Goal: Task Accomplishment & Management: Manage account settings

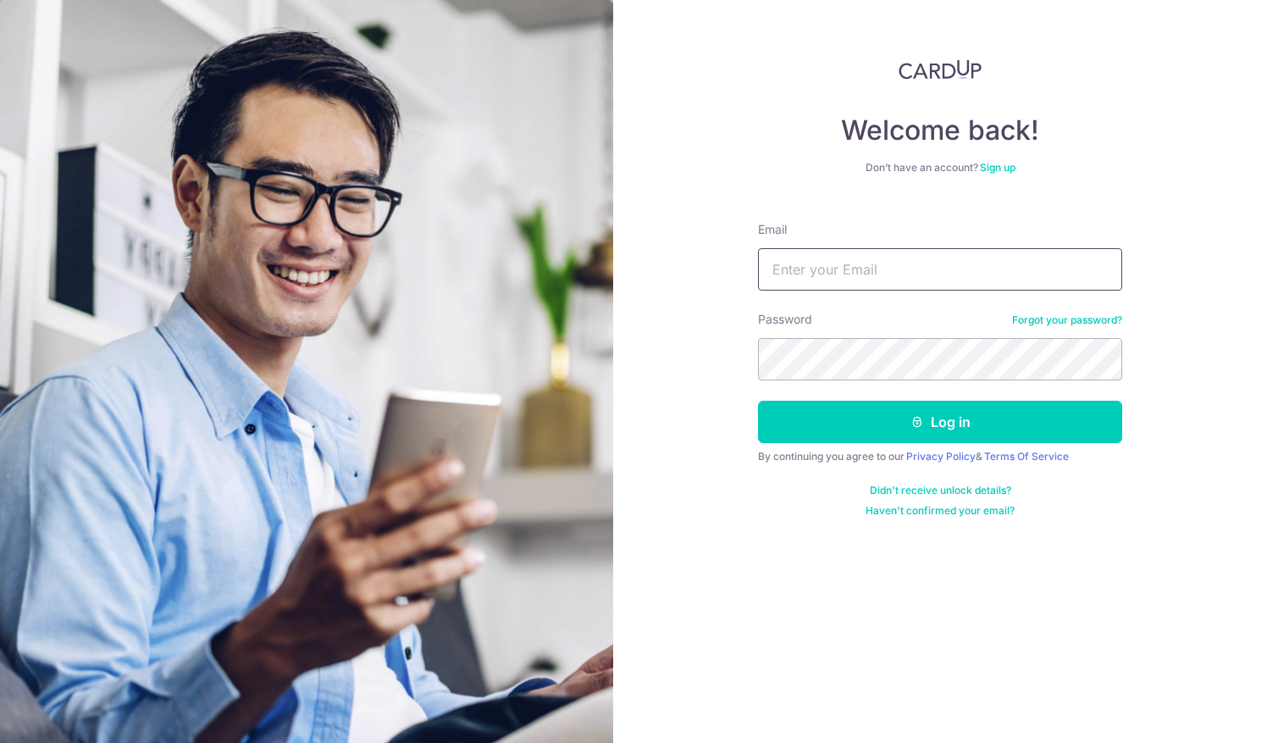
type input "[PERSON_NAME][EMAIL_ADDRESS][DOMAIN_NAME]"
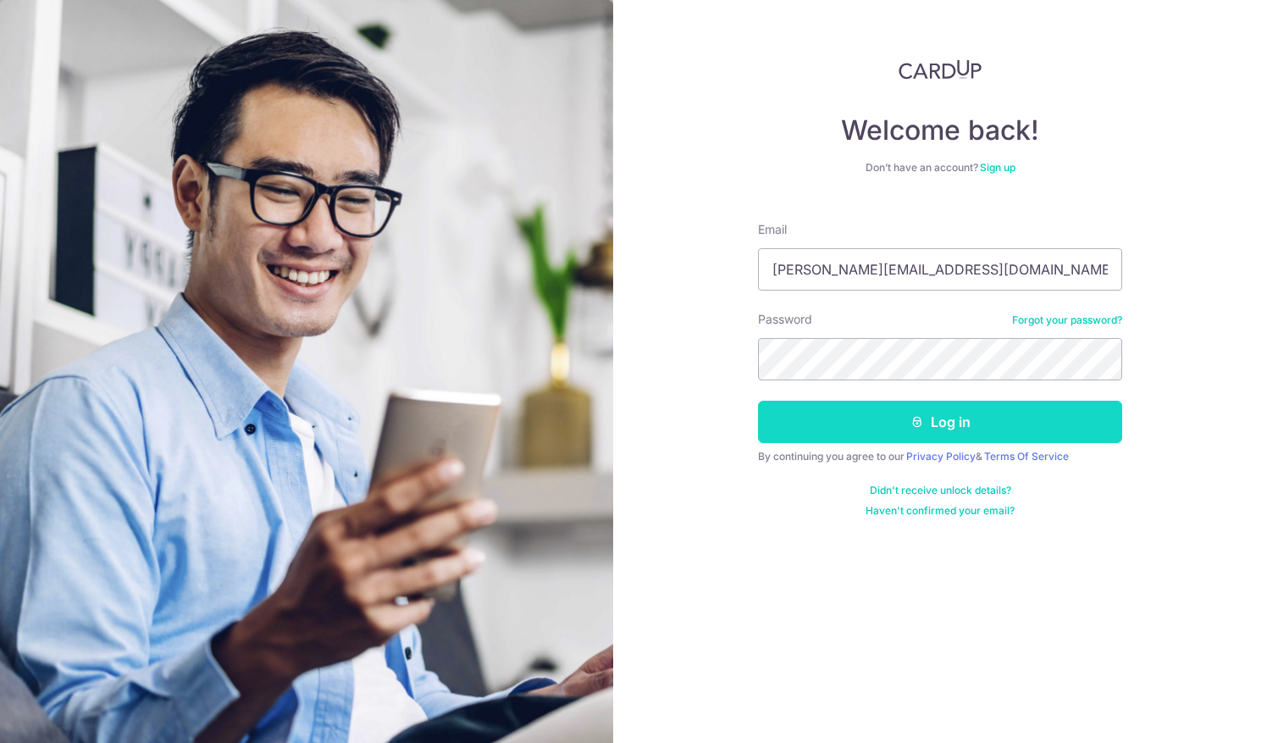
click at [981, 422] on button "Log in" at bounding box center [940, 421] width 364 height 42
